Goal: Download file/media

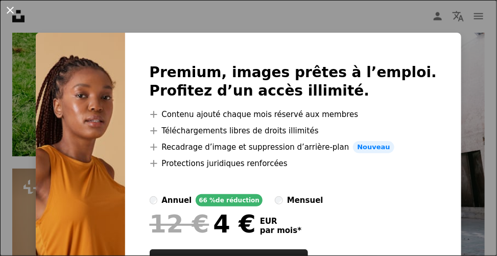
click at [13, 12] on button "An X shape" at bounding box center [10, 10] width 12 height 12
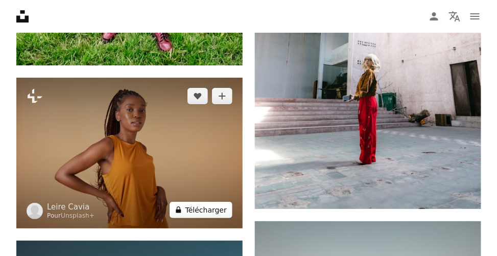
scroll to position [1686, 0]
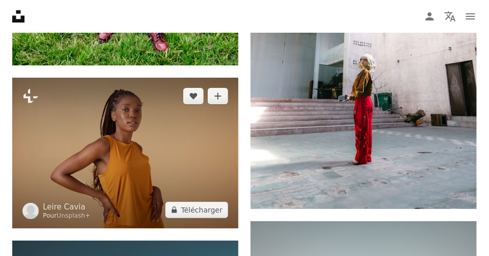
click at [137, 78] on img at bounding box center [125, 153] width 226 height 151
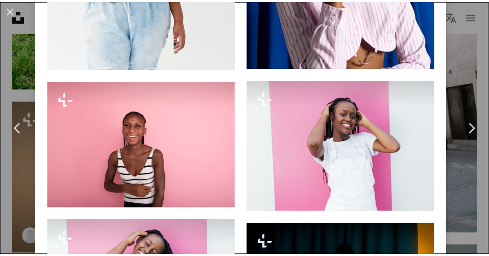
scroll to position [3053, 0]
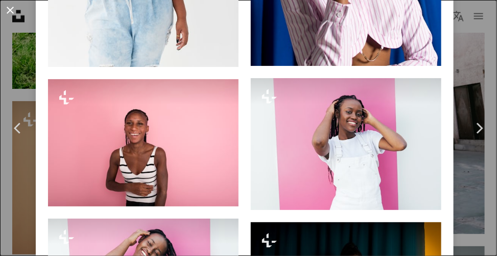
click at [11, 8] on button "An X shape" at bounding box center [10, 10] width 12 height 12
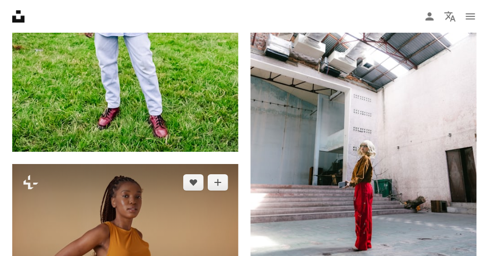
scroll to position [1599, 0]
